Goal: Find specific page/section: Find specific page/section

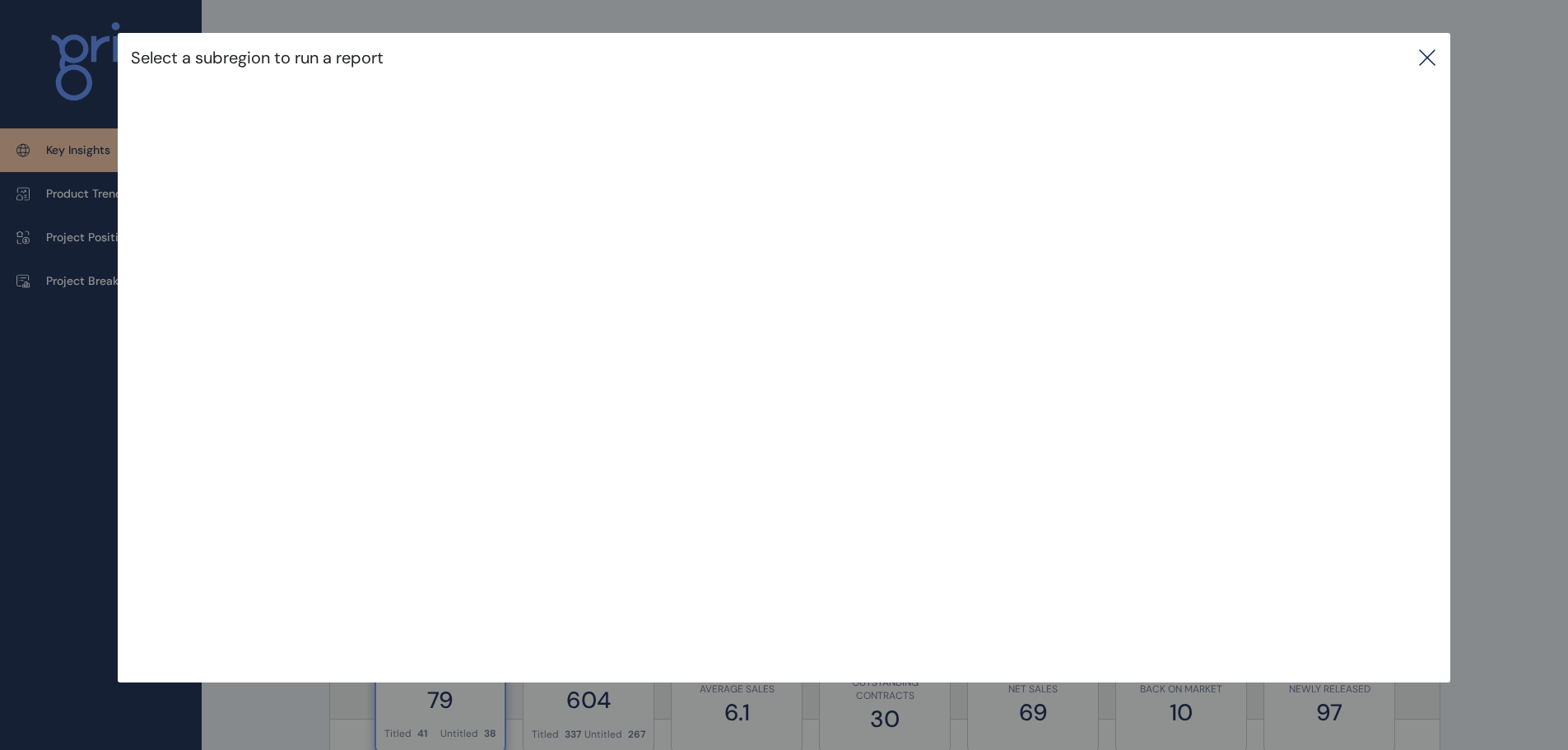
click at [1432, 56] on icon at bounding box center [1427, 57] width 20 height 20
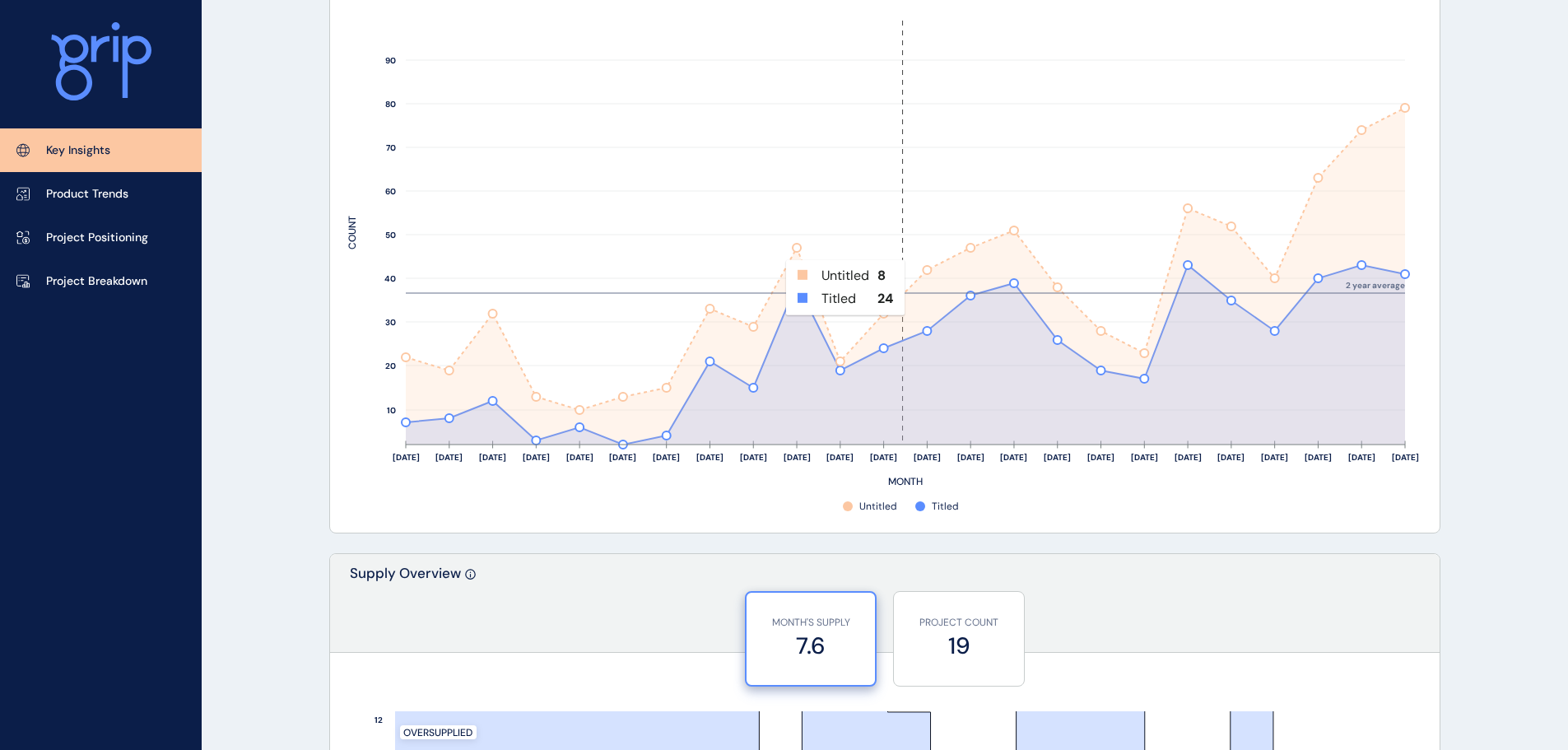
scroll to position [823, 0]
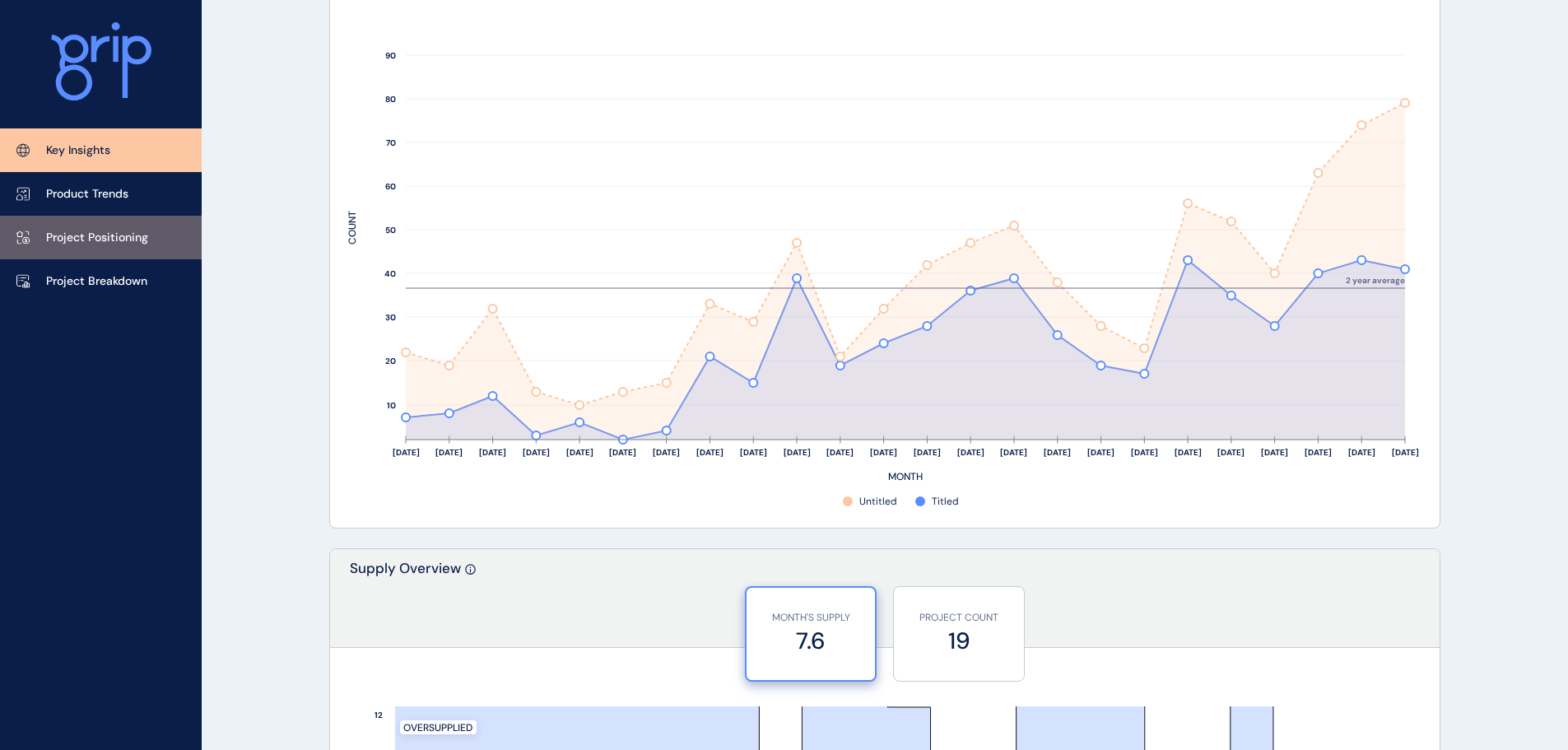
click at [97, 258] on link "Project Positioning" at bounding box center [101, 237] width 201 height 43
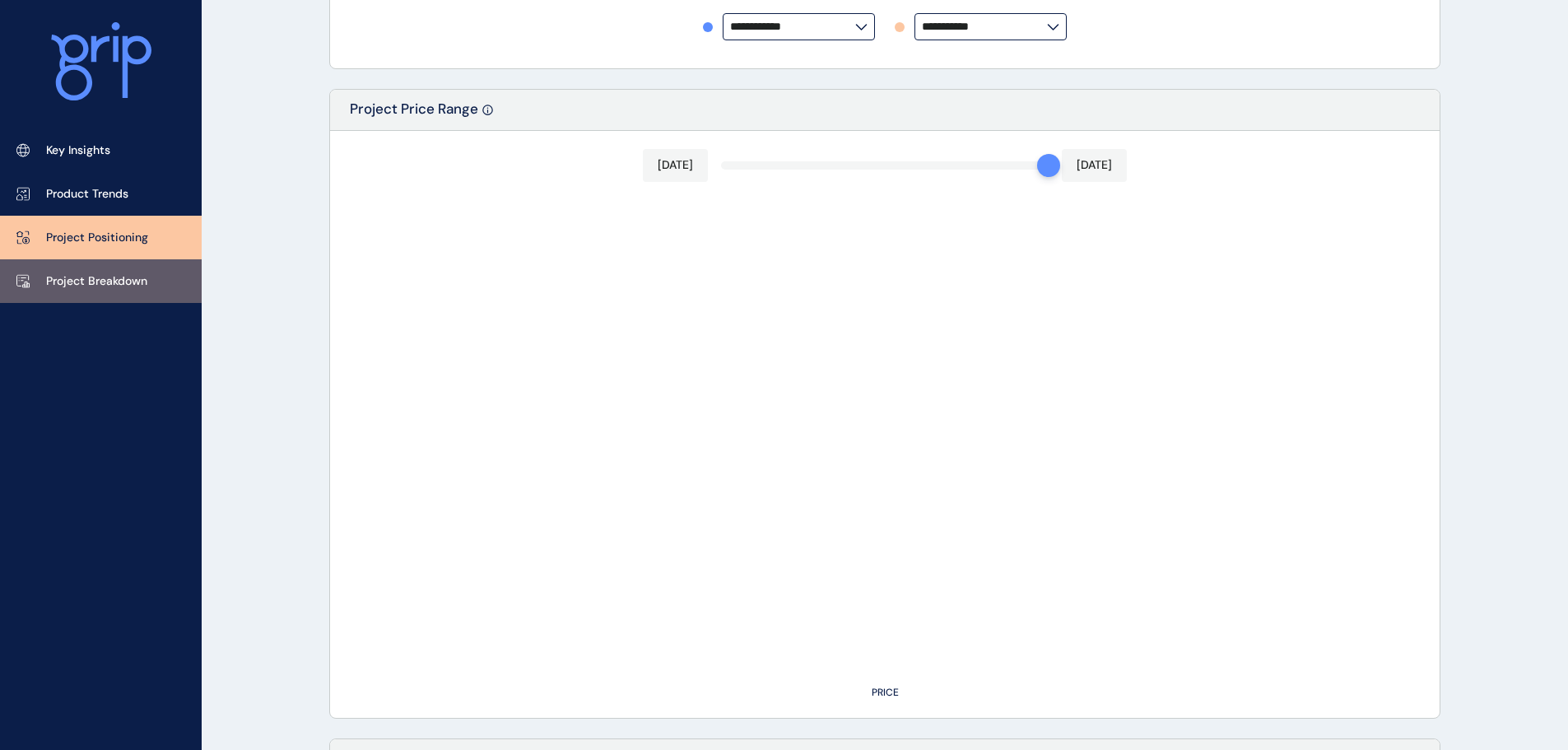
click at [100, 300] on link "Project Breakdown" at bounding box center [101, 281] width 201 height 43
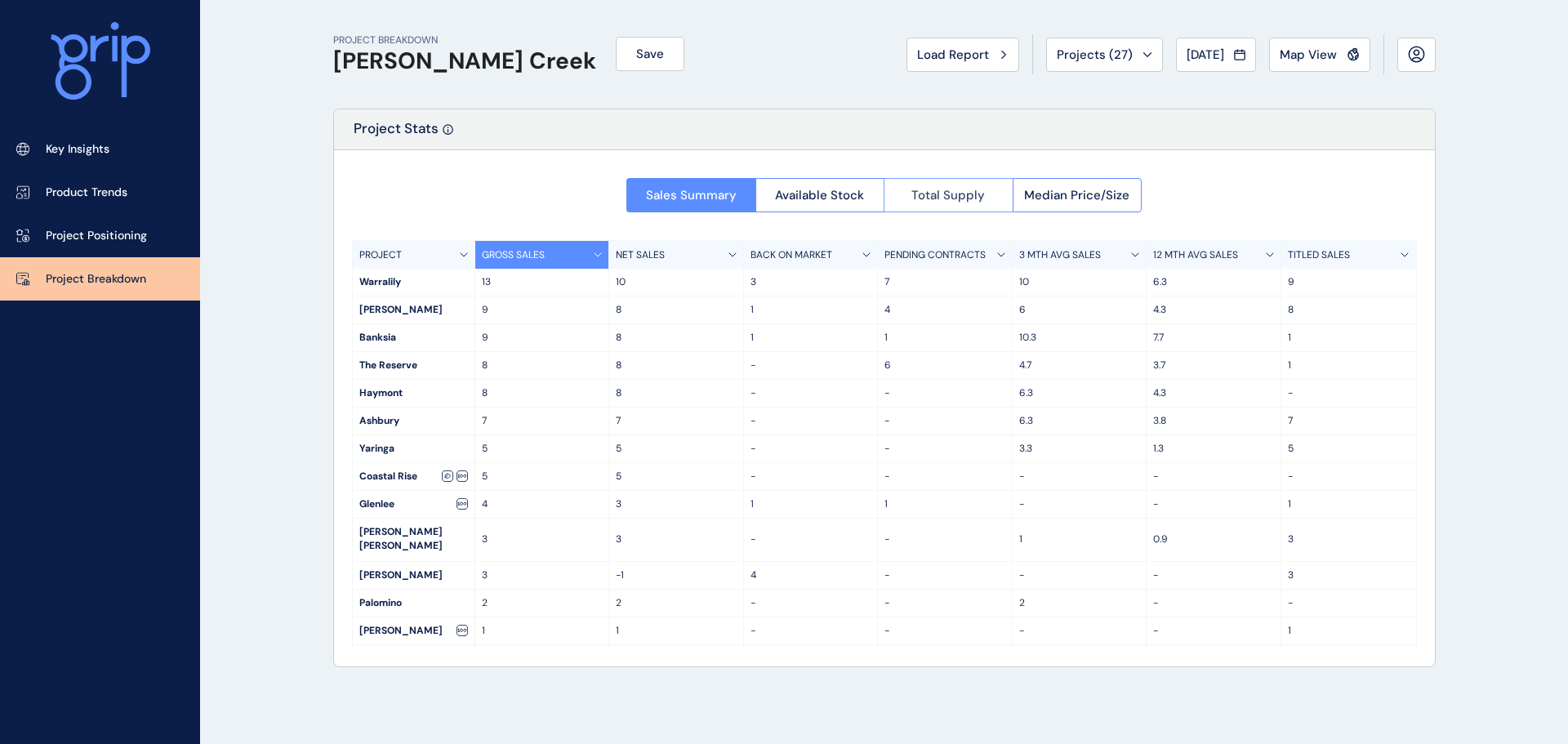
click at [923, 192] on span "Total Supply" at bounding box center [948, 195] width 73 height 17
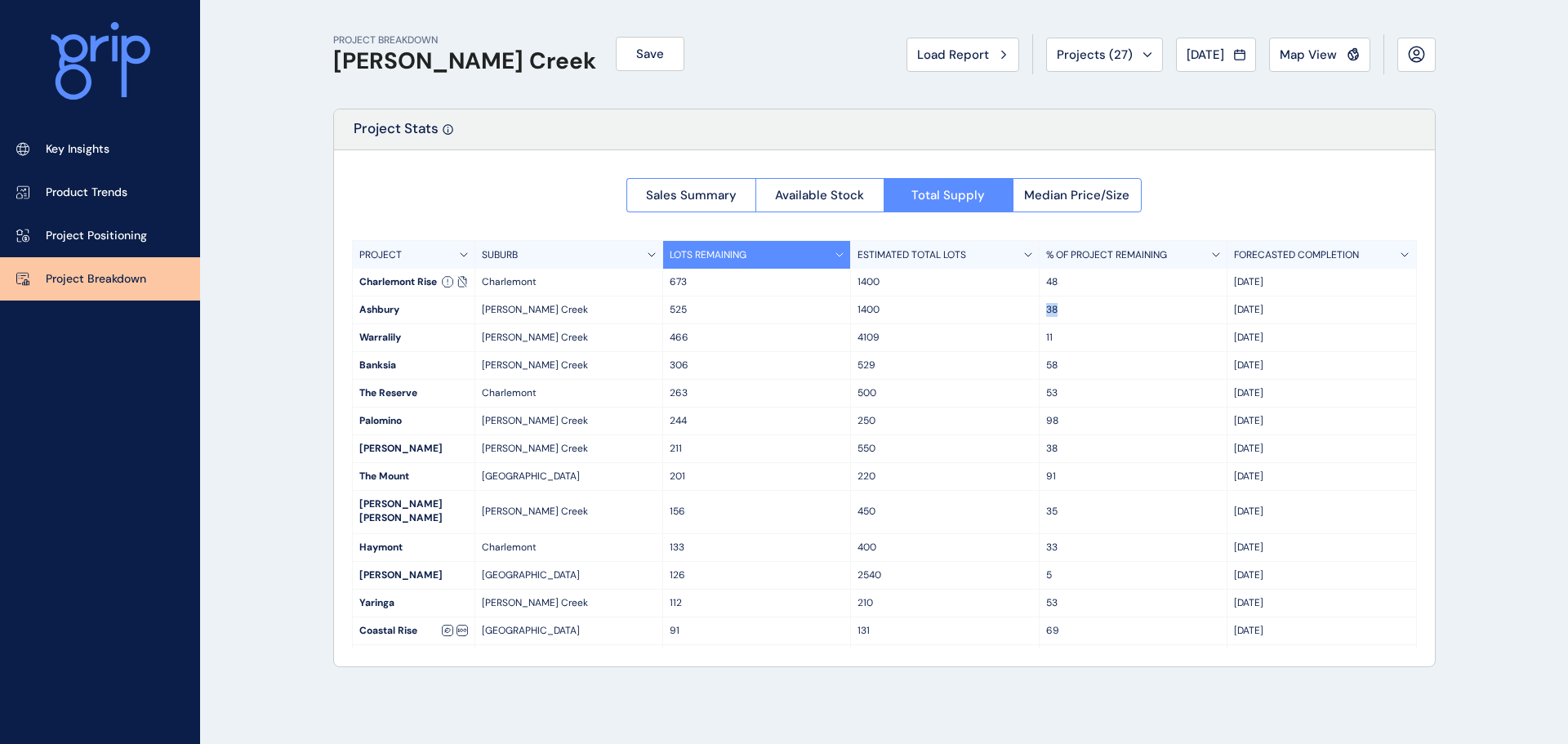
drag, startPoint x: 971, startPoint y: 304, endPoint x: 1069, endPoint y: 305, distance: 98.0
click at [1069, 305] on div "[GEOGRAPHIC_DATA][PERSON_NAME] 525 1400 38 Feb '28" at bounding box center [884, 310] width 1063 height 28
click at [1069, 303] on p "38" at bounding box center [1133, 310] width 174 height 14
drag, startPoint x: 1067, startPoint y: 306, endPoint x: 1015, endPoint y: 304, distance: 52.0
click at [1015, 304] on div "[GEOGRAPHIC_DATA][PERSON_NAME] 525 1400 38 Feb '28" at bounding box center [884, 310] width 1063 height 28
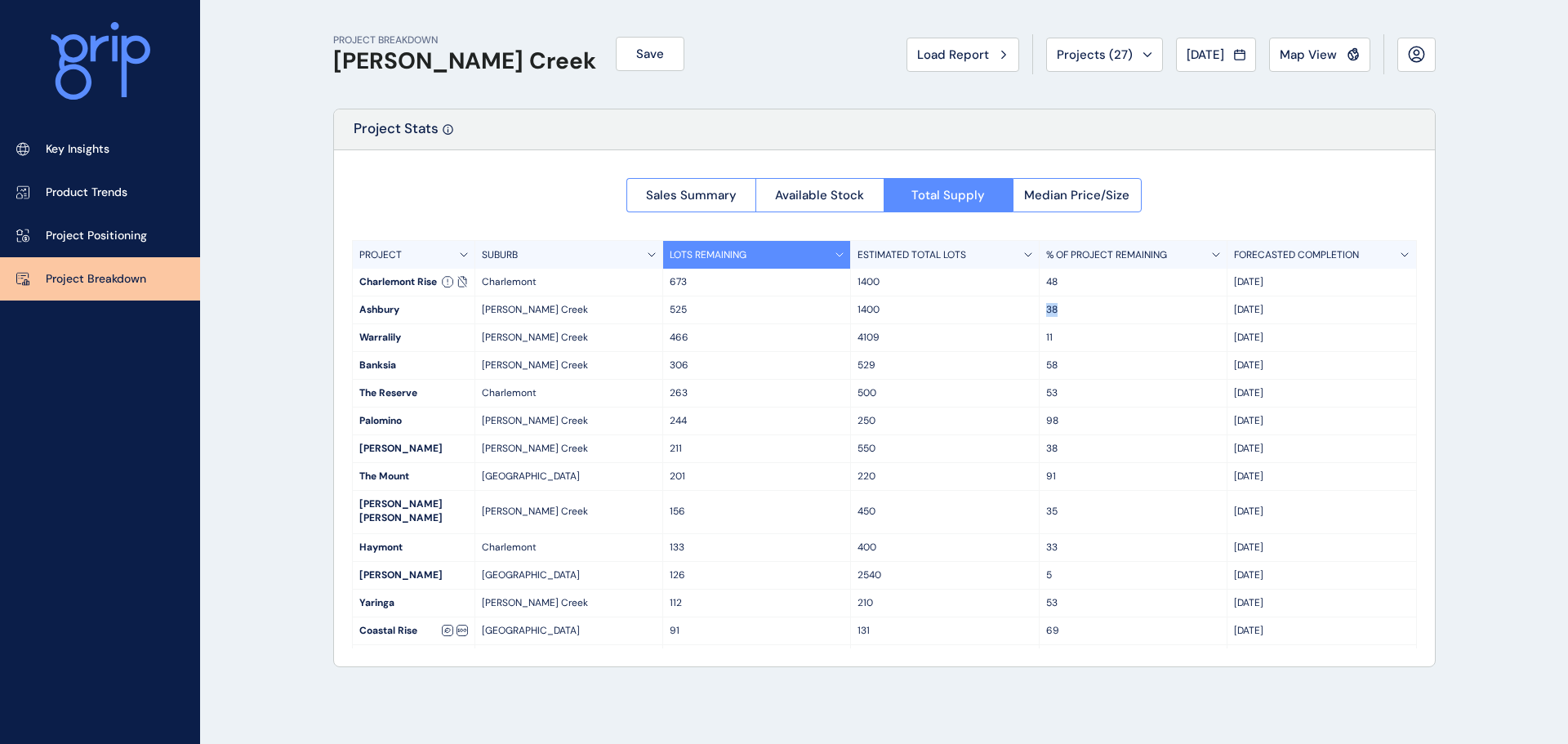
click at [1014, 304] on p "1400" at bounding box center [944, 310] width 174 height 14
click at [1104, 312] on p "38" at bounding box center [1133, 310] width 174 height 14
click at [1173, 311] on p "38" at bounding box center [1133, 310] width 174 height 14
drag, startPoint x: 1259, startPoint y: 310, endPoint x: 1225, endPoint y: 306, distance: 34.2
click at [1227, 306] on div "[DATE]" at bounding box center [1320, 310] width 187 height 27
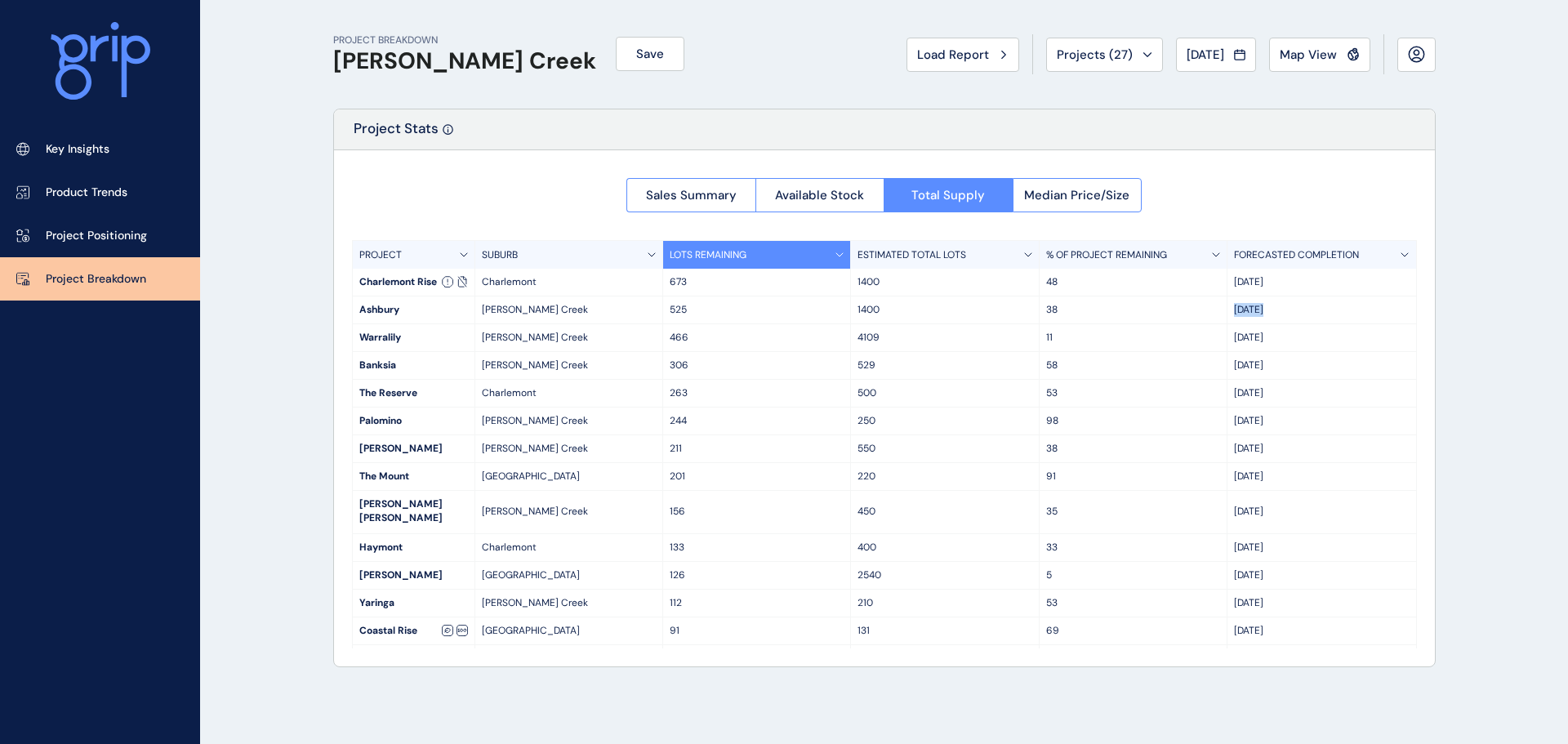
click at [1227, 306] on div "[DATE]" at bounding box center [1320, 310] width 187 height 27
click at [1112, 59] on span "Projects ( 27 )" at bounding box center [1095, 54] width 76 height 17
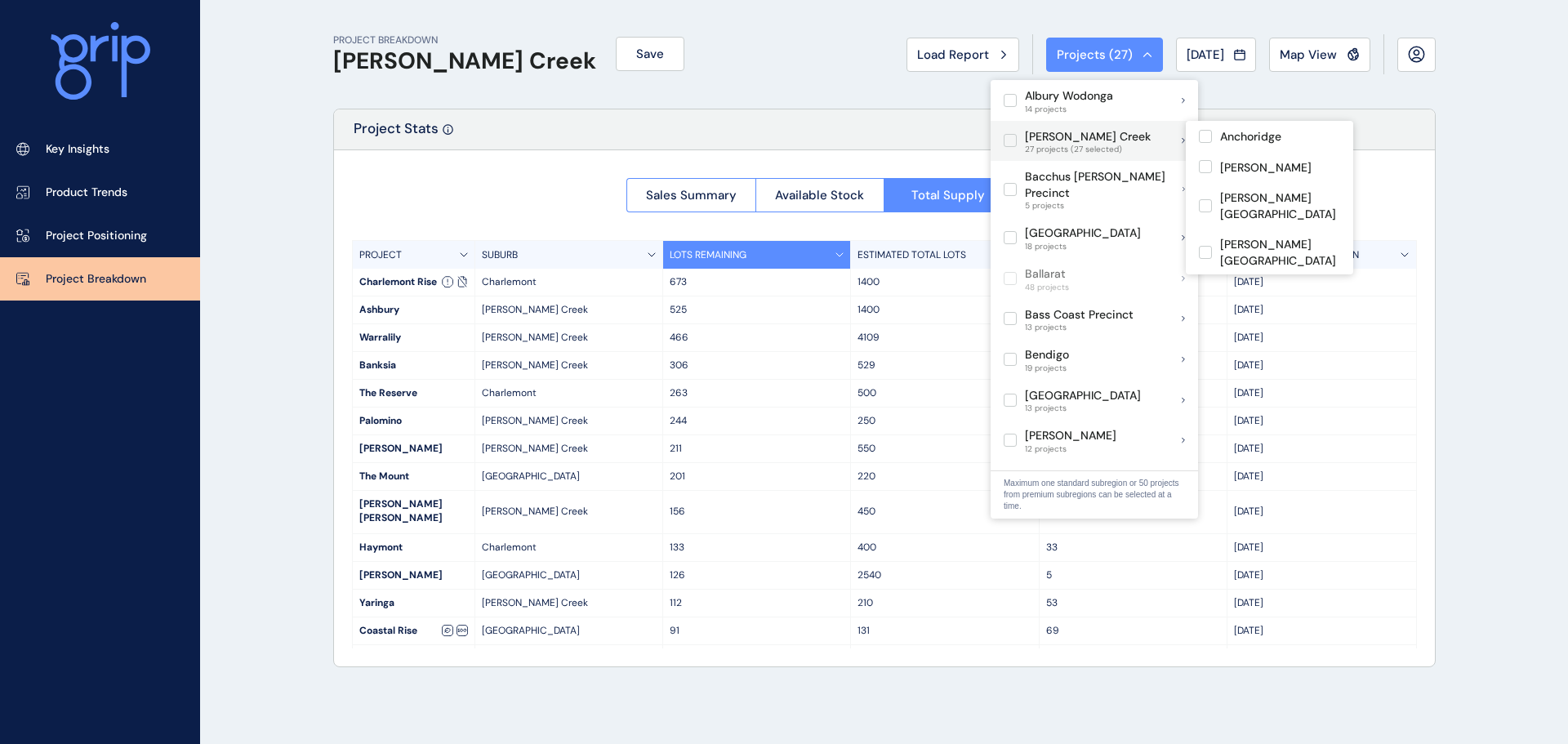
drag, startPoint x: 1019, startPoint y: 143, endPoint x: 975, endPoint y: 187, distance: 62.2
click at [1019, 143] on span at bounding box center [1014, 140] width 21 height 13
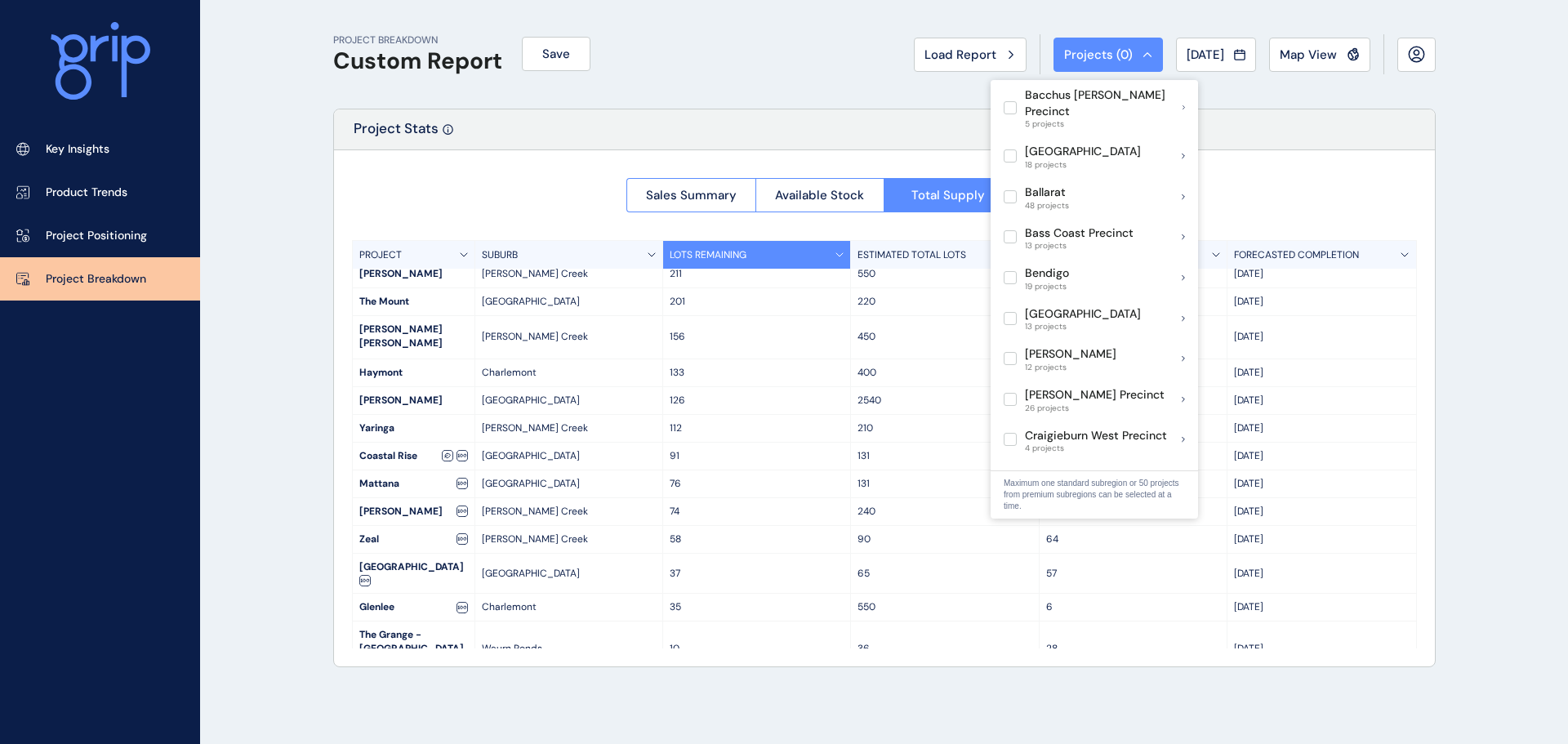
scroll to position [408, 0]
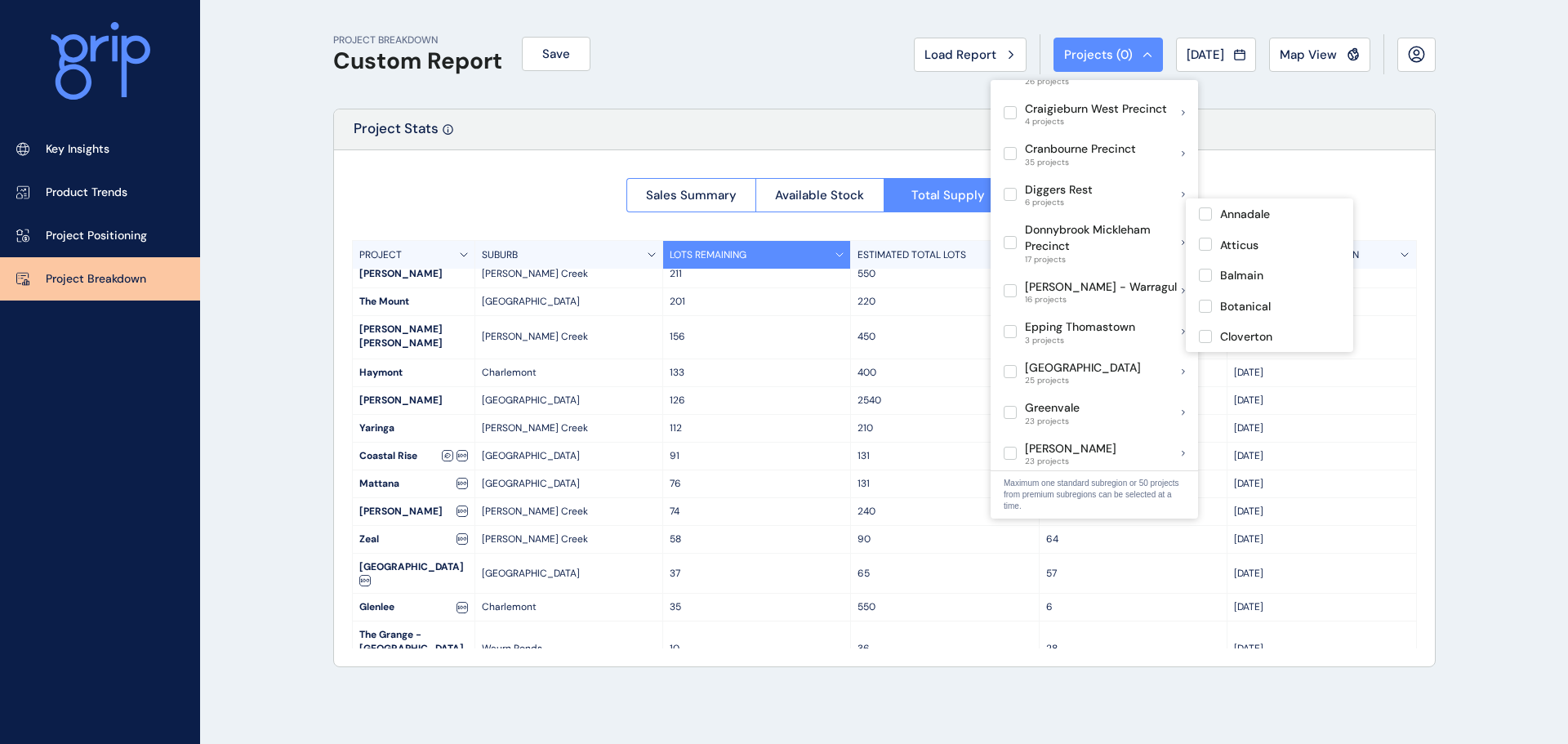
click at [1014, 236] on label at bounding box center [1010, 243] width 13 height 13
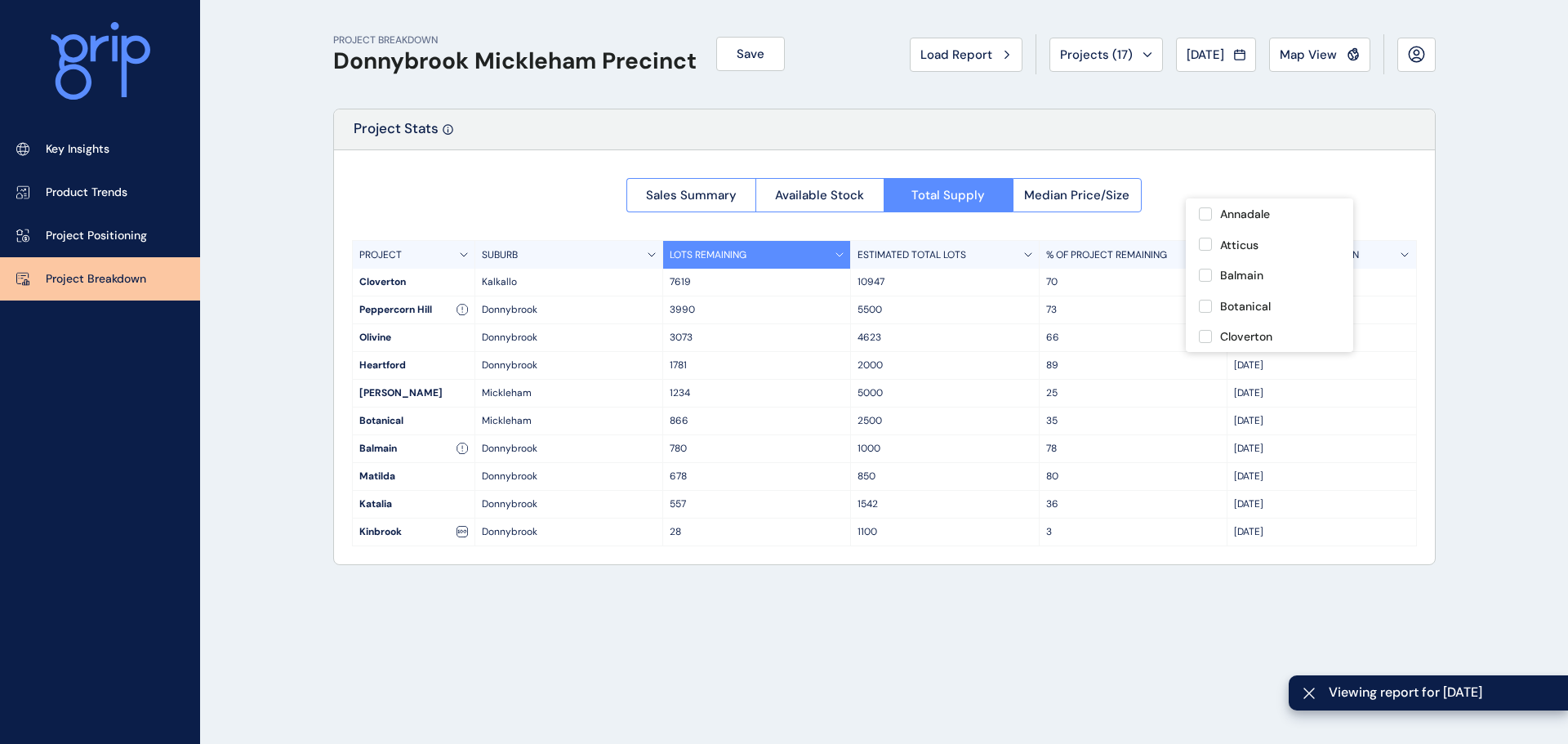
click at [284, 272] on div "PROJECT BREAKDOWN Donnybrook Mickleham Precinct Save Load Report Projects ( 17 …" at bounding box center [784, 372] width 1568 height 744
click at [1030, 314] on p "5500" at bounding box center [944, 310] width 174 height 14
drag, startPoint x: 1076, startPoint y: 311, endPoint x: 1064, endPoint y: 310, distance: 12.0
click at [1071, 311] on p "73" at bounding box center [1133, 310] width 174 height 14
click at [1053, 306] on p "73" at bounding box center [1133, 310] width 174 height 14
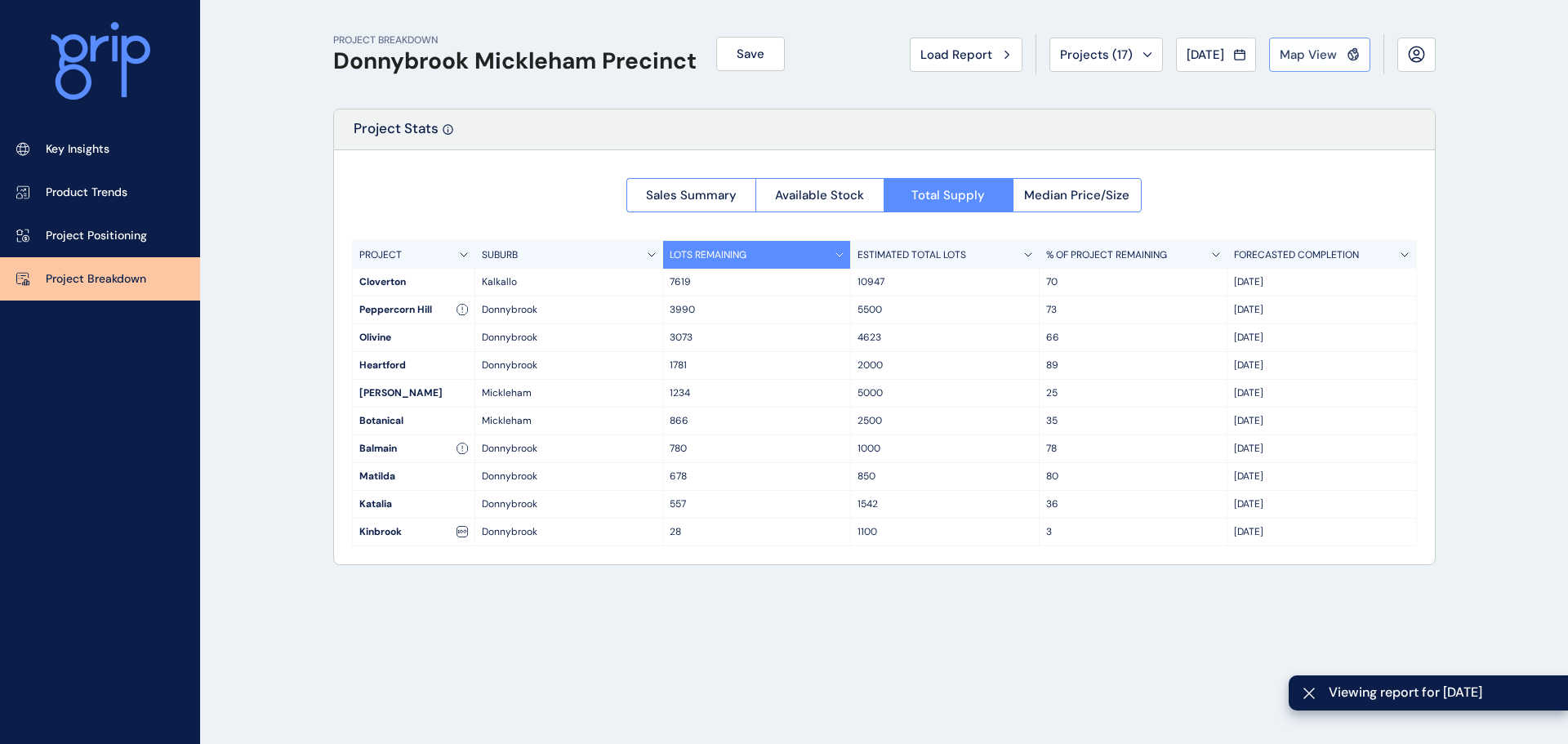
click at [1334, 50] on span "Map View" at bounding box center [1308, 54] width 57 height 17
